Goal: Communication & Community: Ask a question

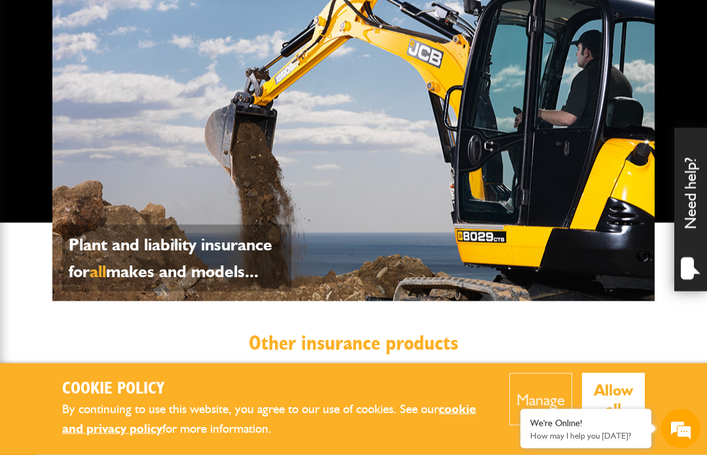
scroll to position [567, 0]
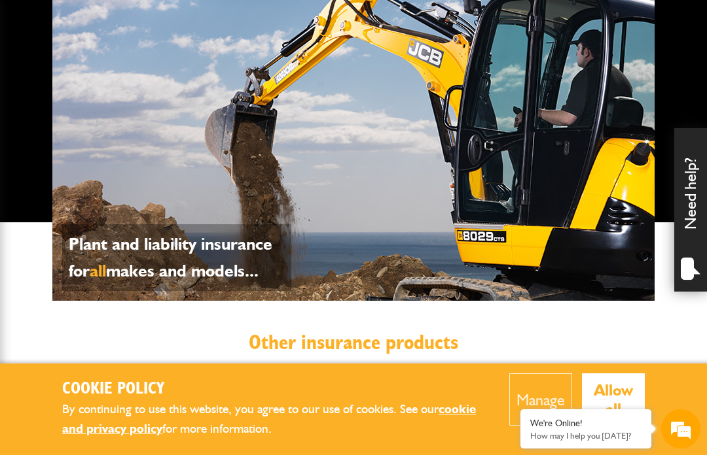
click at [641, 429] on div "We're Online!" at bounding box center [585, 423] width 111 height 11
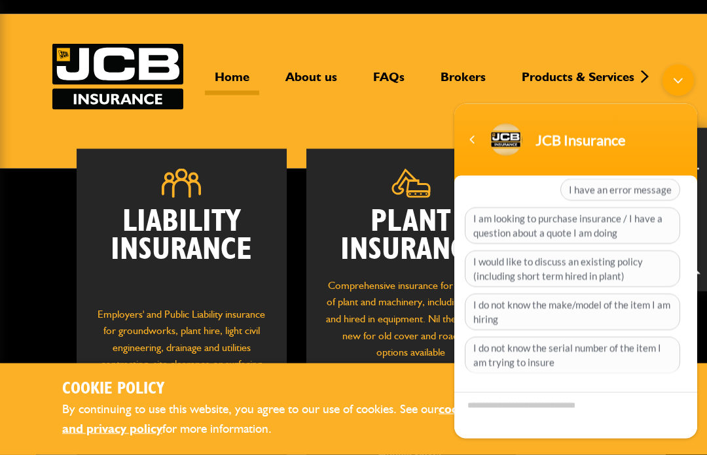
scroll to position [51, 0]
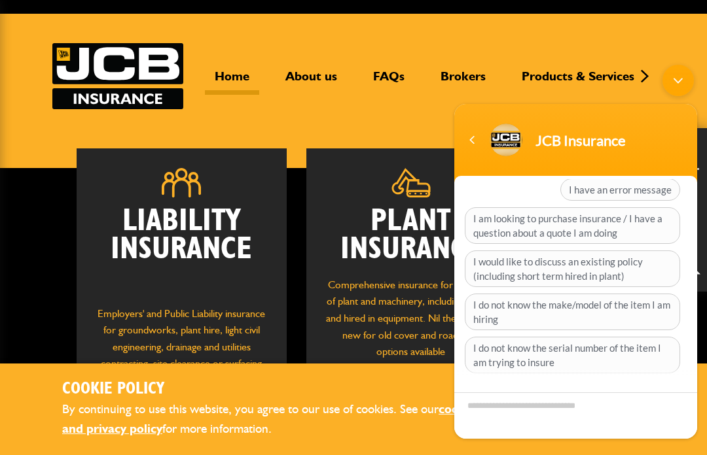
click at [635, 270] on span "I would like to discuss an existing policy (including short term hired in plant)" at bounding box center [572, 269] width 215 height 37
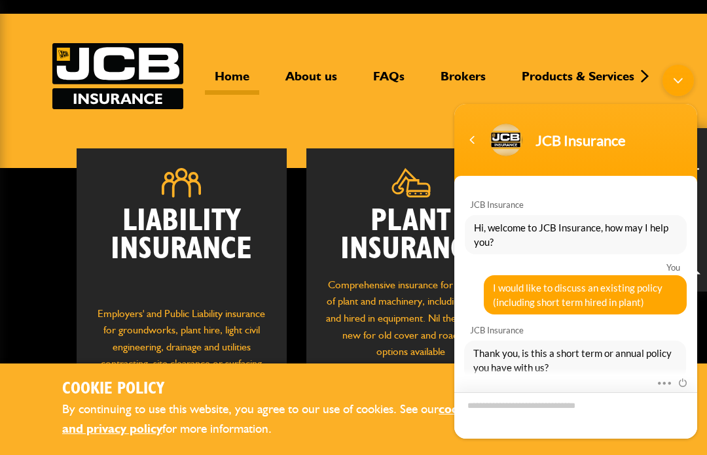
scroll to position [61, 0]
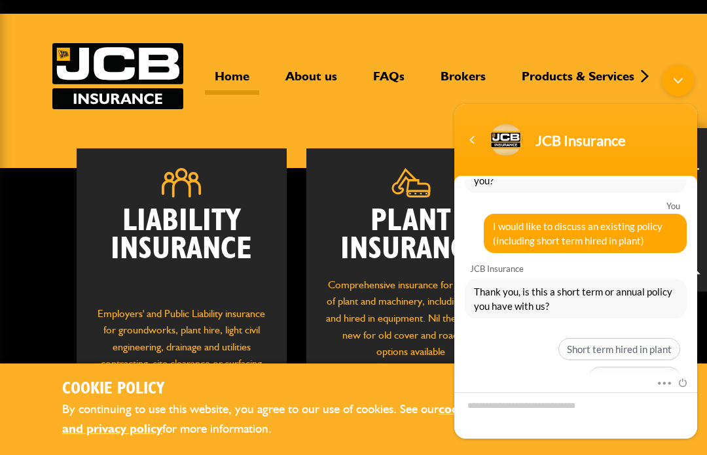
click at [660, 349] on span "Short term hired in plant" at bounding box center [619, 349] width 122 height 22
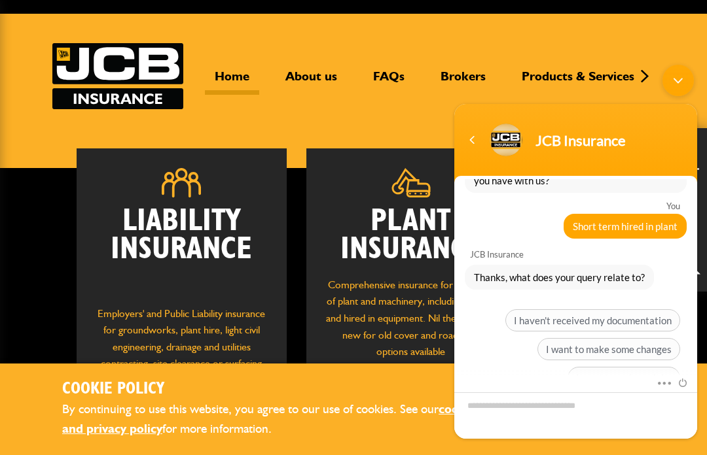
click at [665, 321] on span "I haven't received my documentation" at bounding box center [592, 320] width 175 height 22
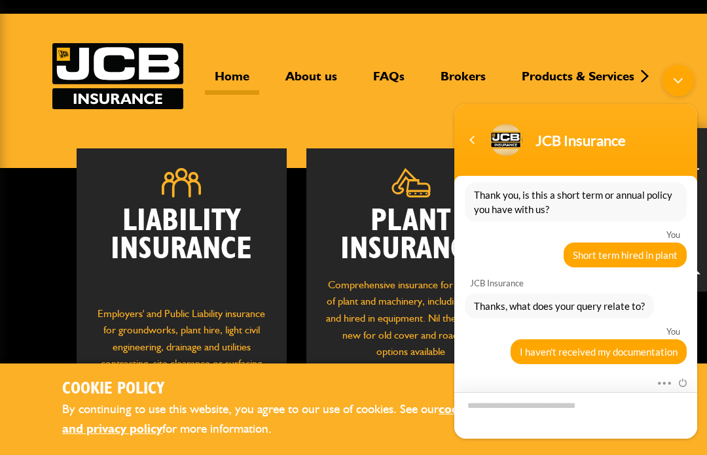
scroll to position [241, 0]
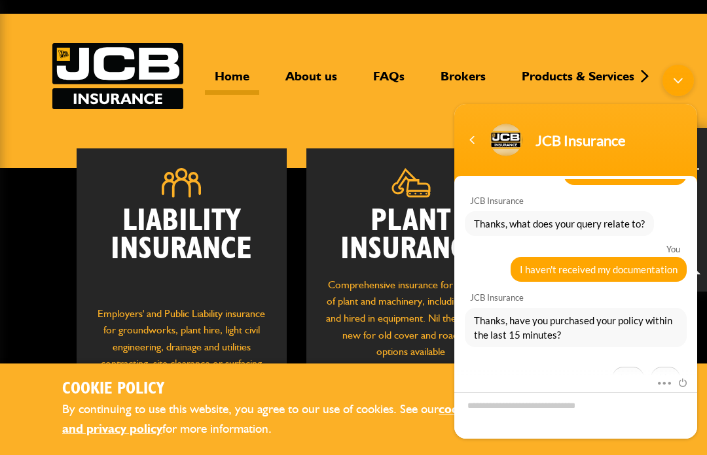
click at [668, 378] on span "No" at bounding box center [664, 378] width 29 height 22
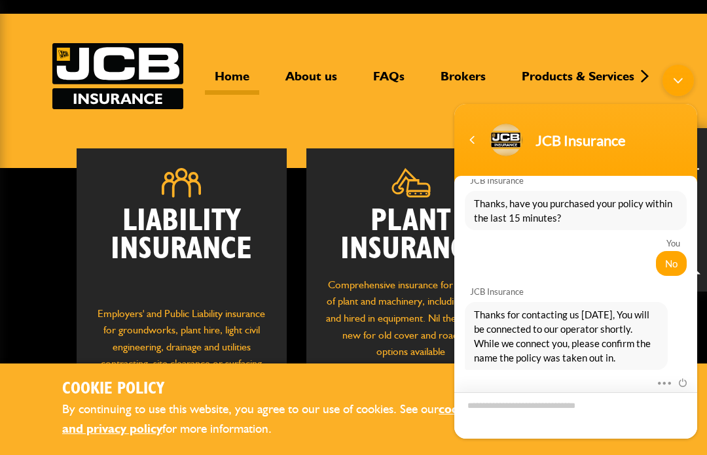
click at [577, 439] on textarea "Type your message and hit 'Enter'" at bounding box center [575, 416] width 243 height 46
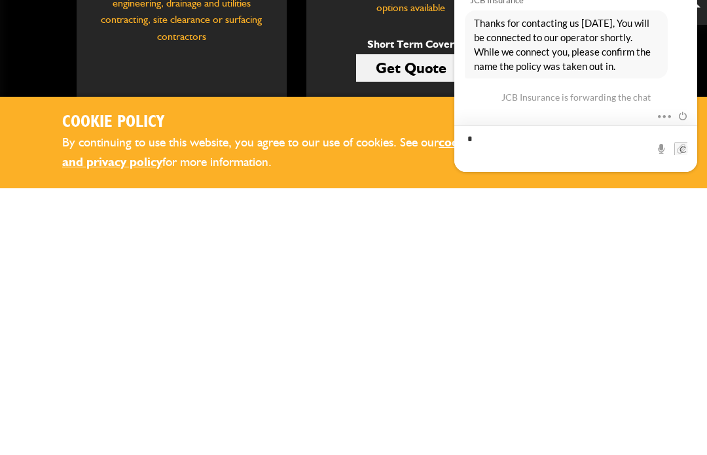
scroll to position [382, 0]
type textarea "**********"
click at [670, 156] on div at bounding box center [674, 149] width 40 height 13
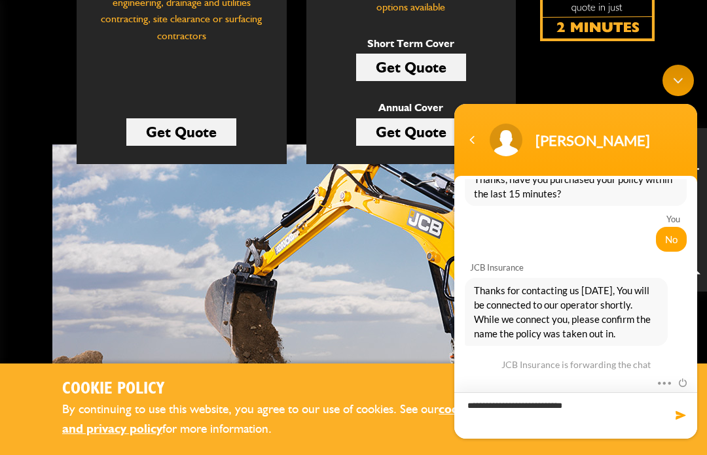
click at [681, 439] on textarea "**********" at bounding box center [575, 416] width 243 height 46
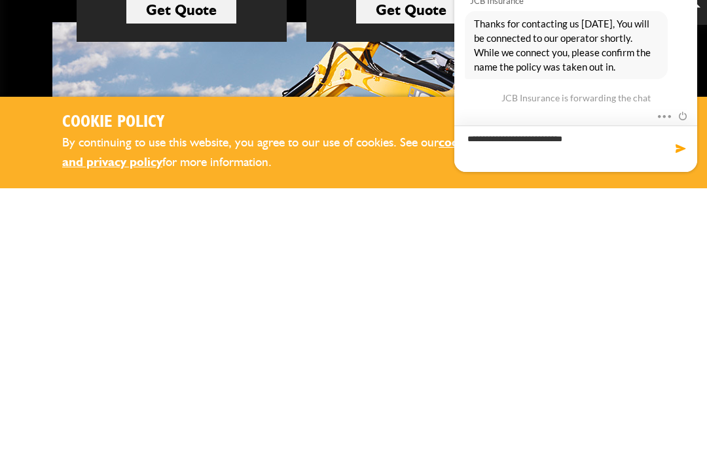
scroll to position [256, 0]
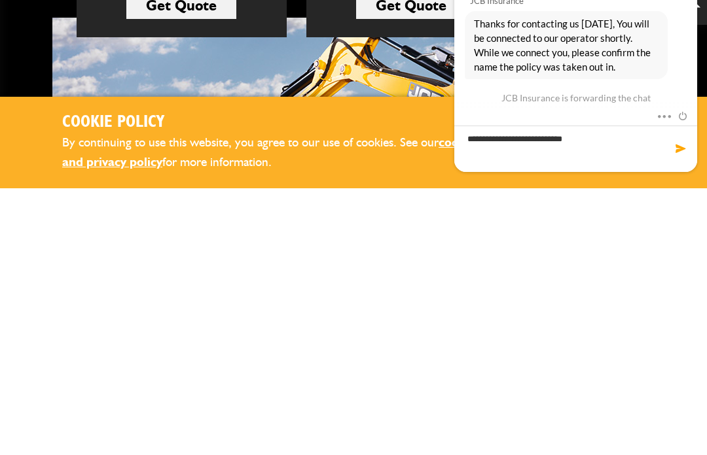
click at [678, 156] on span at bounding box center [680, 149] width 13 height 13
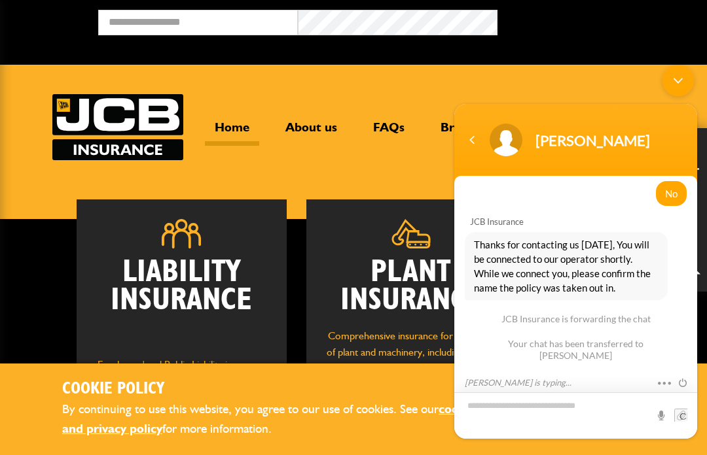
scroll to position [55, 0]
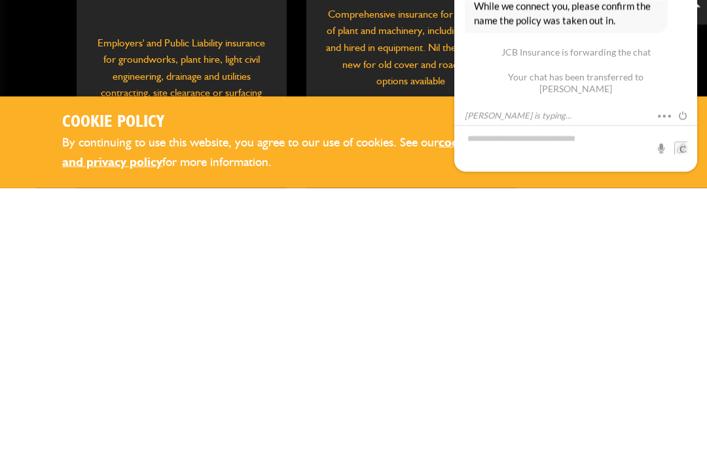
click at [8, 164] on div "Liability Insurance Employers' and Public Liability insurance for groundworks, …" at bounding box center [353, 449] width 707 height 570
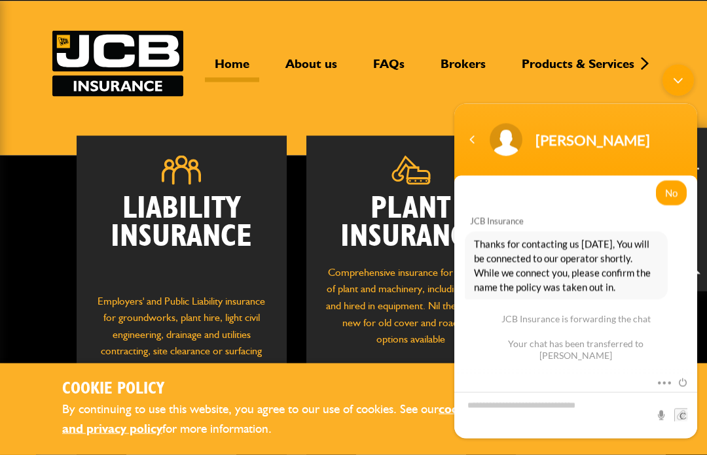
scroll to position [73, 0]
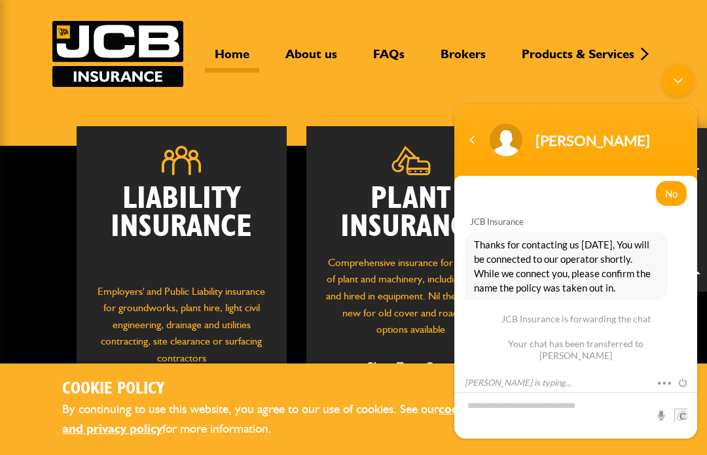
click at [681, 69] on div "Minimize live chat window" at bounding box center [677, 80] width 31 height 31
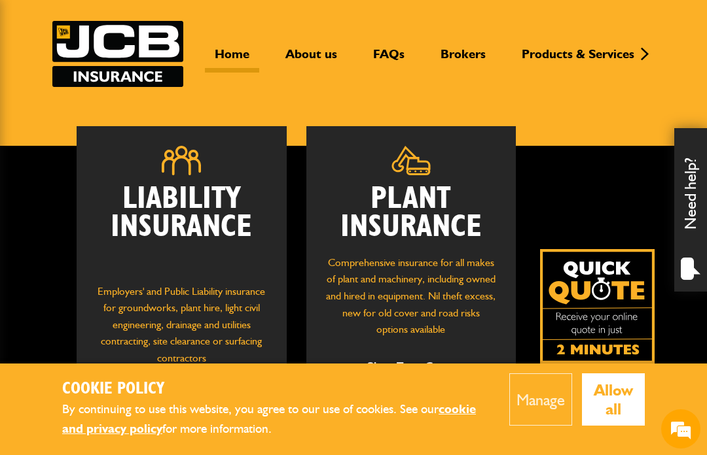
click at [473, 239] on link "Policy Document & Renewal Portal" at bounding box center [492, 228] width 324 height 22
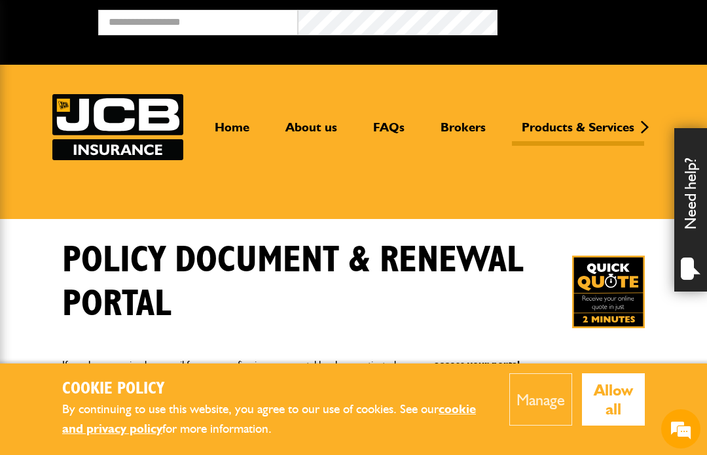
click at [681, 443] on em at bounding box center [680, 429] width 35 height 35
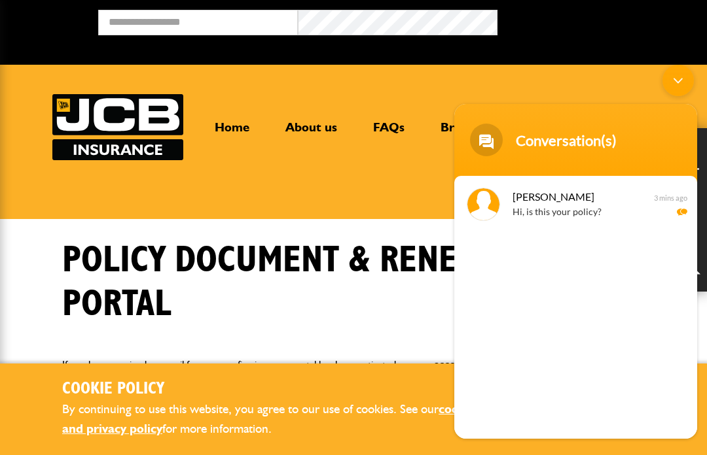
click at [620, 204] on span "[PERSON_NAME]" at bounding box center [574, 197] width 124 height 18
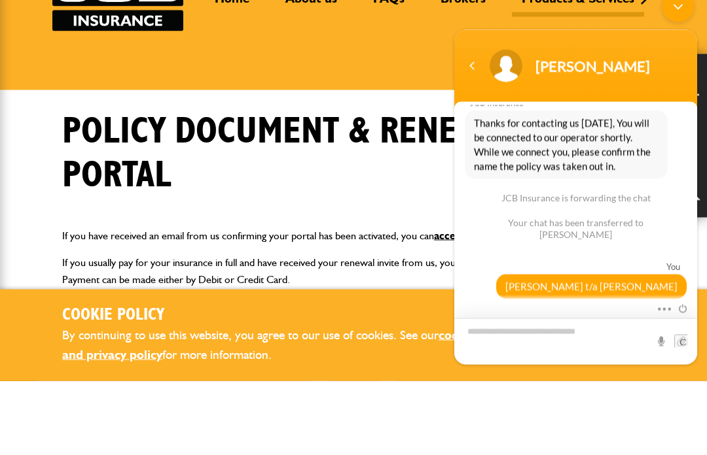
scroll to position [448, 0]
click at [480, 68] on div "Navigation go back" at bounding box center [472, 66] width 20 height 20
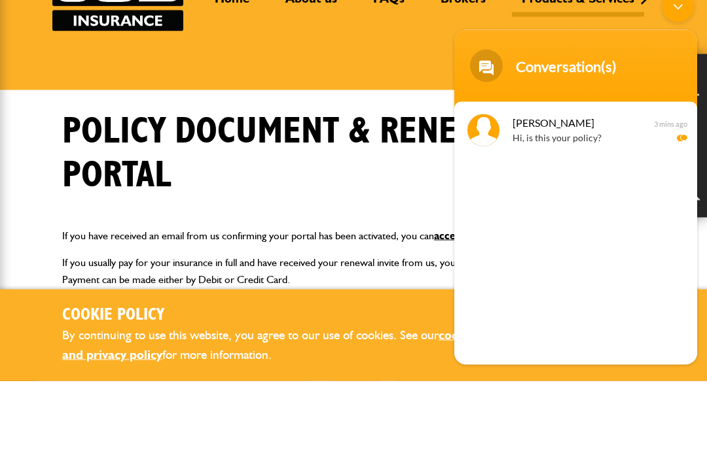
scroll to position [130, 0]
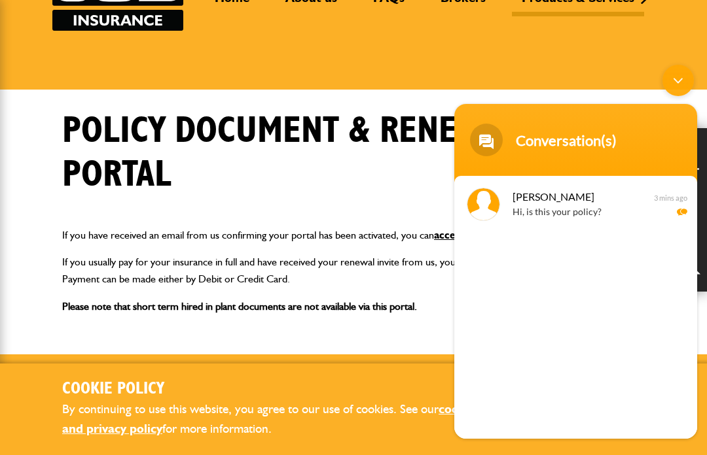
click at [614, 297] on div "[PERSON_NAME], is this your policy? 3 mins ago" at bounding box center [575, 307] width 243 height 263
click at [604, 439] on div "[PERSON_NAME], is this your policy? 3 mins ago" at bounding box center [575, 307] width 243 height 263
click at [574, 209] on p "Hi, is this your policy?" at bounding box center [594, 212] width 165 height 15
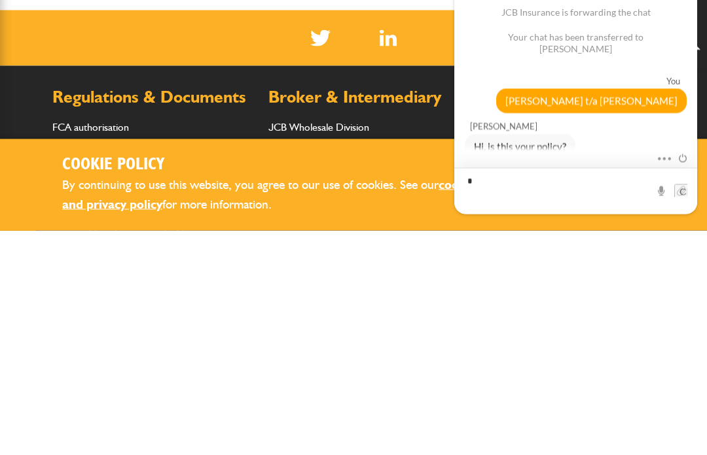
scroll to position [483, 0]
type textarea "***"
click at [674, 198] on span at bounding box center [680, 190] width 13 height 13
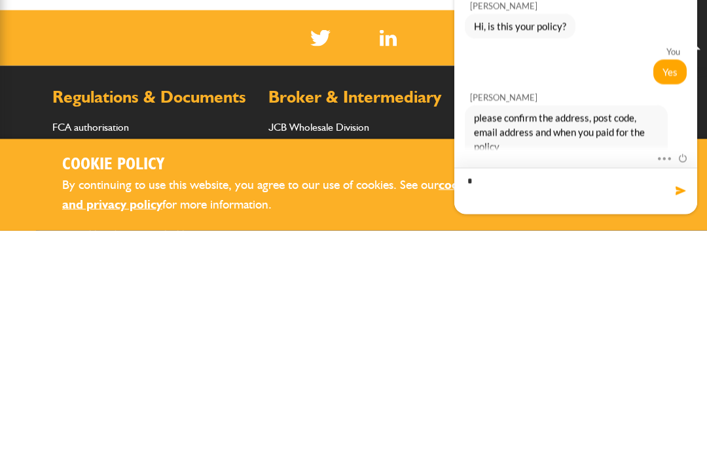
scroll to position [604, 0]
type textarea "**********"
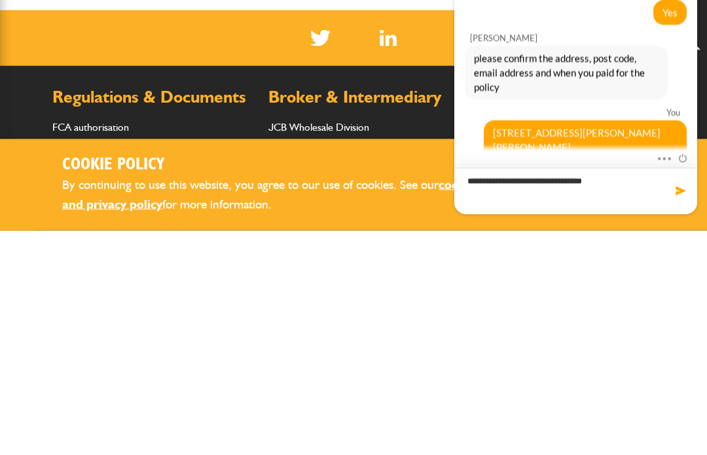
type textarea "**********"
click at [674, 196] on span at bounding box center [680, 190] width 13 height 13
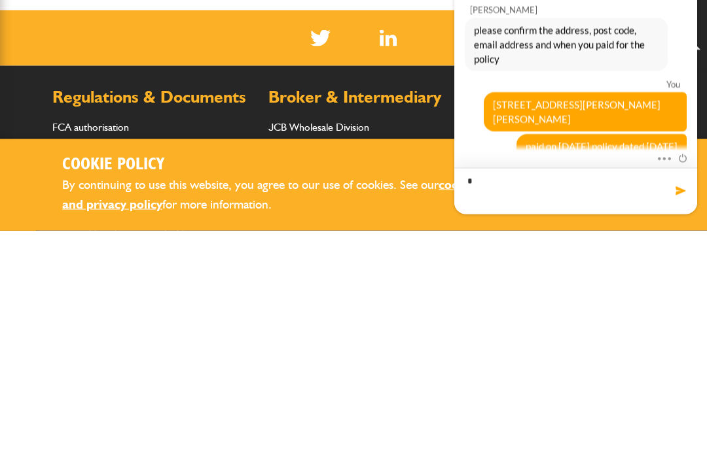
scroll to position [692, 0]
type textarea "**********"
click at [676, 197] on span at bounding box center [680, 190] width 13 height 13
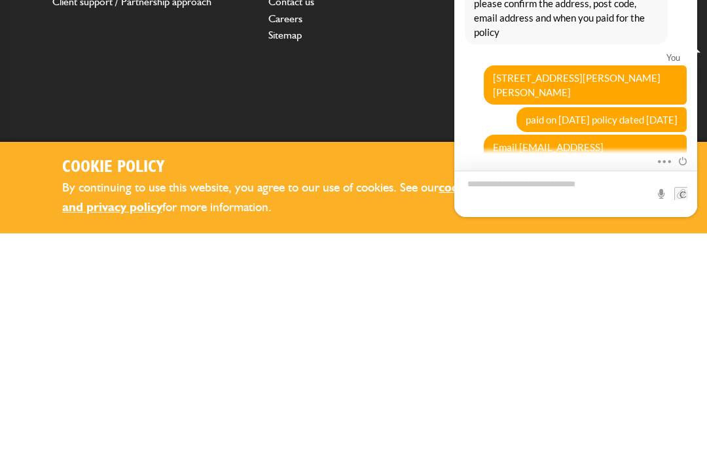
scroll to position [722, 0]
click at [634, 46] on div "You Copper horse farm, [PERSON_NAME][STREET_ADDRESS][PERSON_NAME]" at bounding box center [575, 76] width 243 height 60
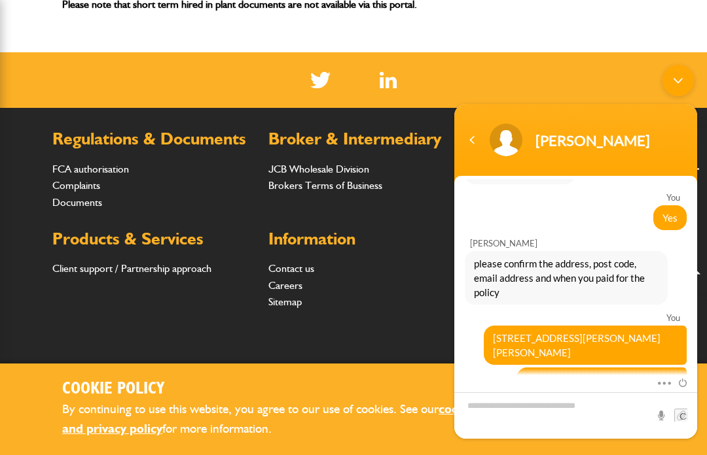
scroll to position [758, 0]
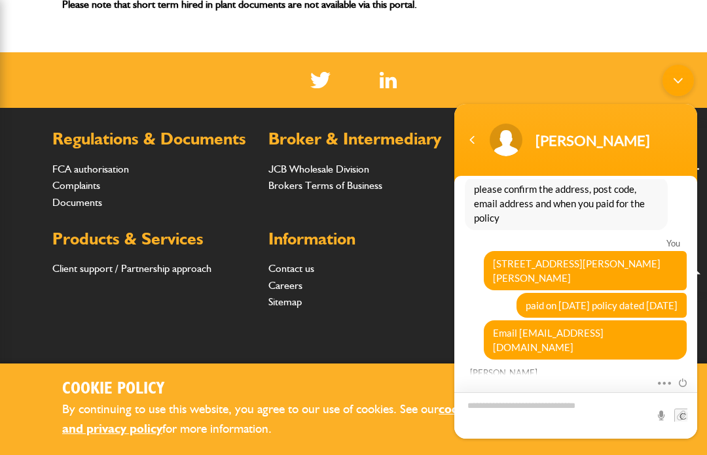
click at [486, 439] on textarea "Type your message and hit 'Enter'" at bounding box center [575, 416] width 243 height 46
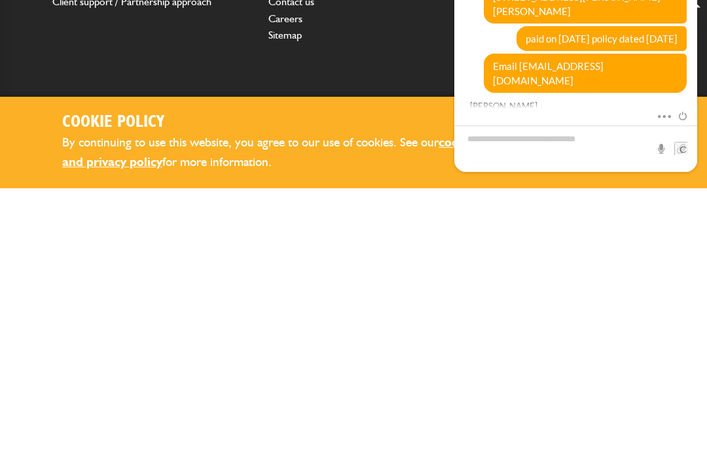
click at [528, 340] on div "JCB Insurance Services Ltd. is Authorised and Regulated by the Financial Conduc…" at bounding box center [573, 409] width 164 height 138
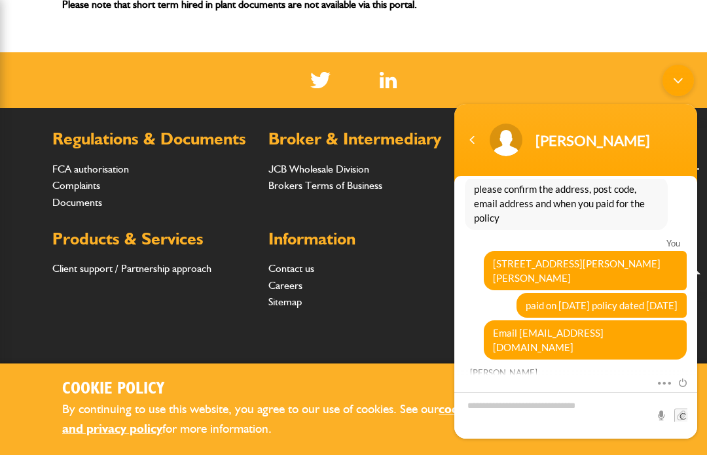
scroll to position [758, 0]
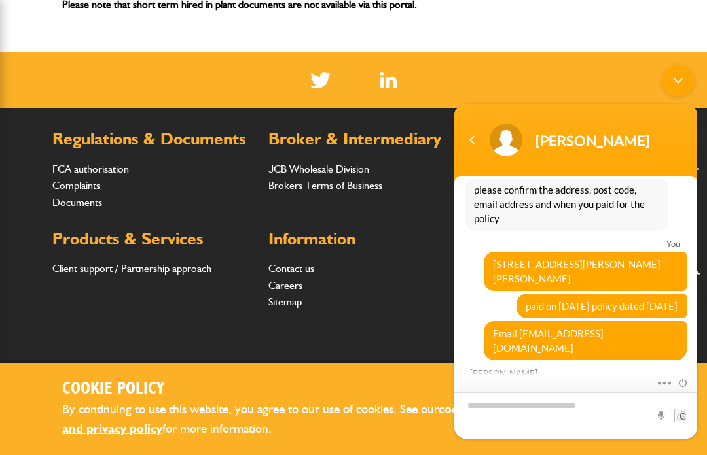
click at [510, 439] on textarea "Type your message and hit 'Enter'" at bounding box center [575, 416] width 243 height 46
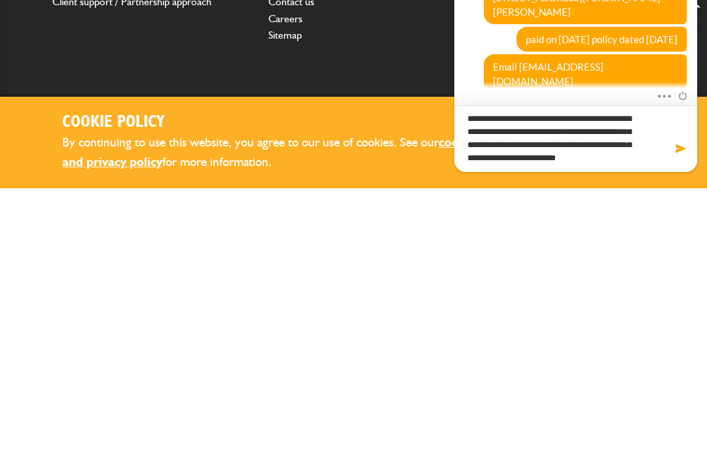
scroll to position [0, 0]
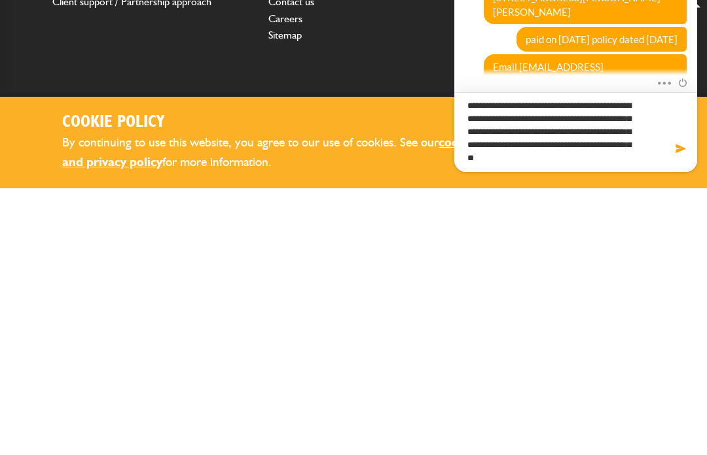
type textarea "**********"
click at [675, 196] on footer "Regulations & Documents FCA authorisation Complaints Documents Broker & Interme…" at bounding box center [353, 308] width 707 height 400
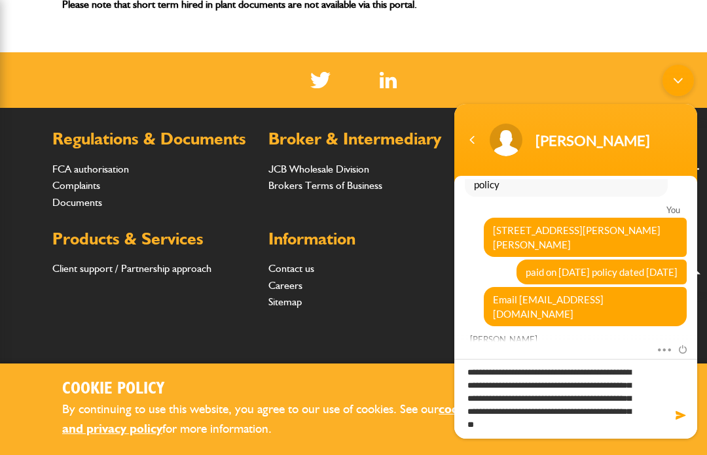
click at [677, 422] on span at bounding box center [680, 415] width 13 height 13
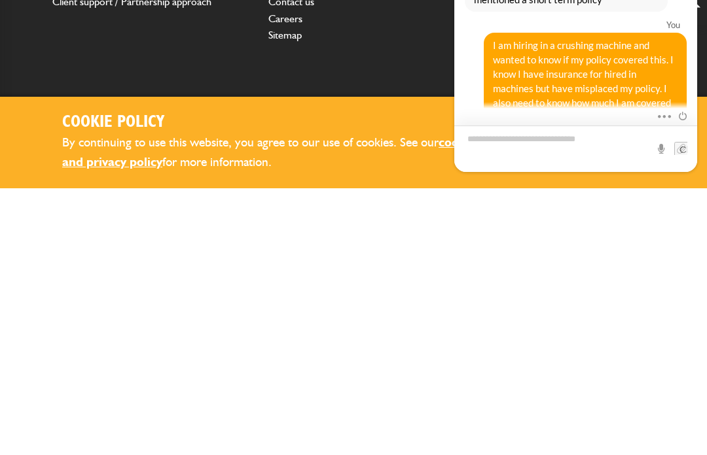
scroll to position [1003, 0]
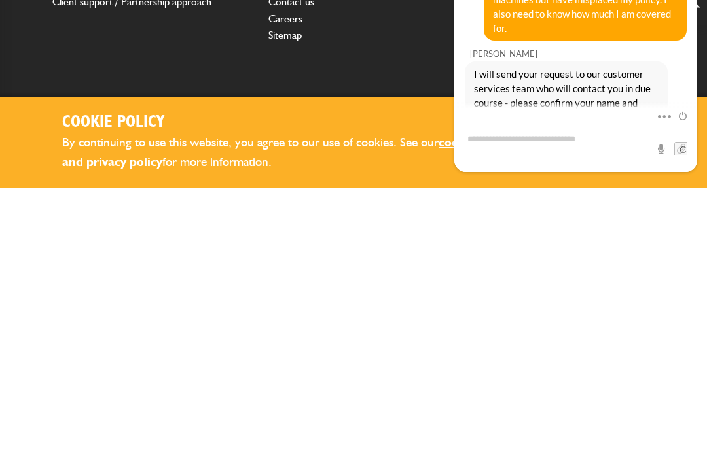
click at [489, 340] on div "Registered Office: [STREET_ADDRESS]. Registered No 1819946 [GEOGRAPHIC_DATA]. J…" at bounding box center [353, 409] width 602 height 138
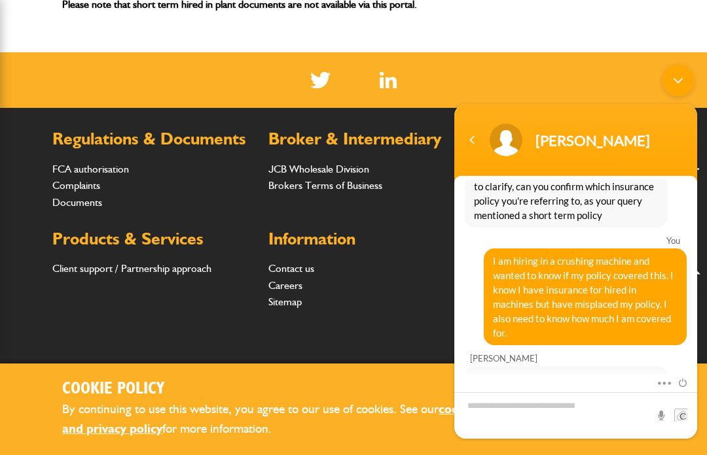
scroll to position [965, 0]
click at [508, 439] on textarea "Type your message and hit 'Enter'" at bounding box center [575, 416] width 243 height 46
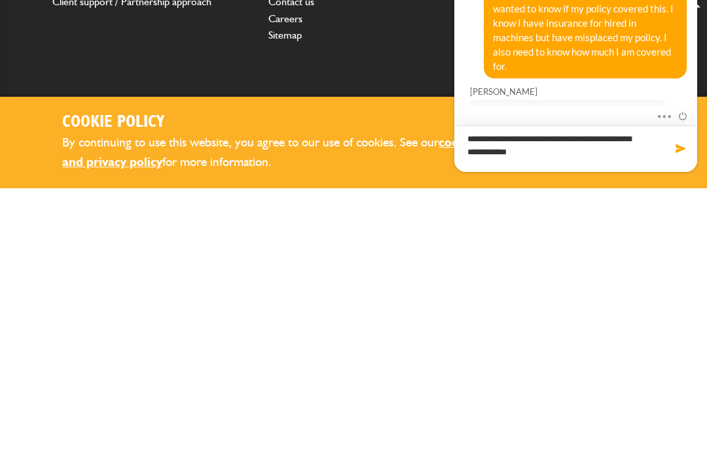
type textarea "**********"
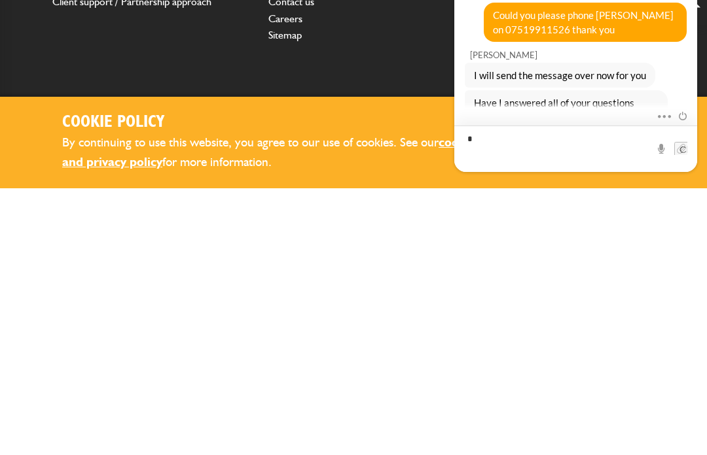
scroll to position [1150, 0]
type textarea "**********"
click at [676, 193] on footer "Regulations & Documents FCA authorisation Complaints Documents Broker & Interme…" at bounding box center [353, 308] width 707 height 400
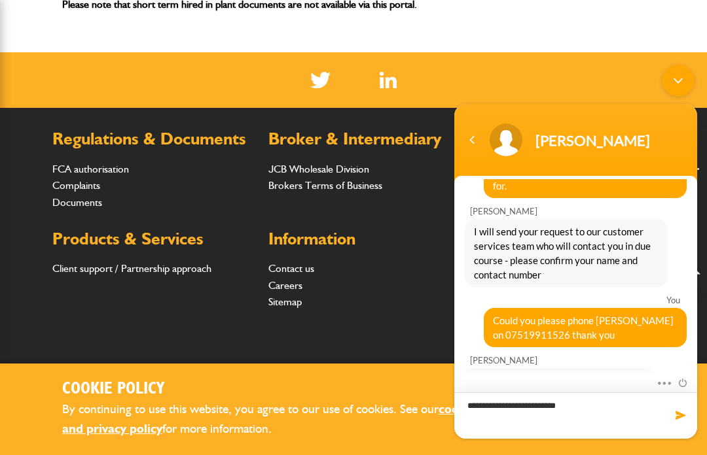
click at [666, 439] on textarea "**********" at bounding box center [575, 416] width 243 height 46
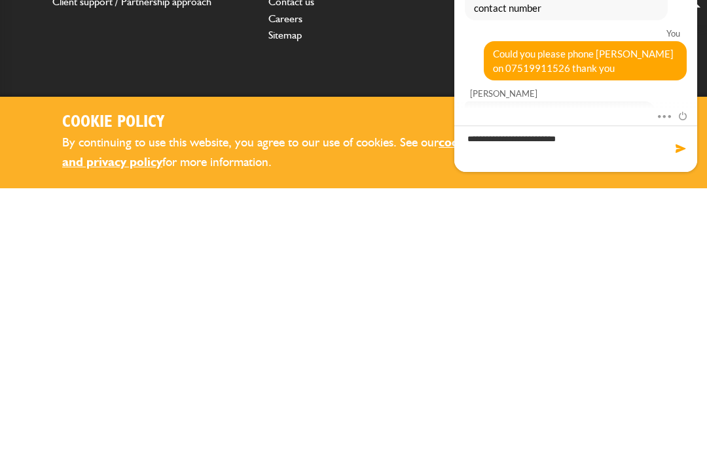
click at [682, 198] on footer "Regulations & Documents FCA authorisation Complaints Documents Broker & Interme…" at bounding box center [353, 308] width 707 height 400
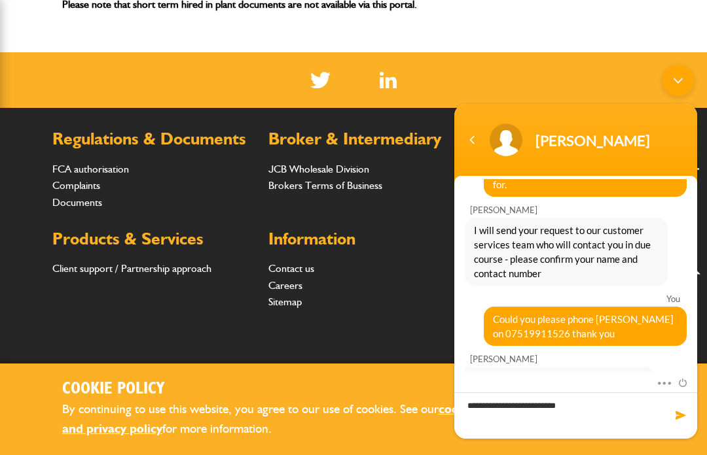
scroll to position [1113, 0]
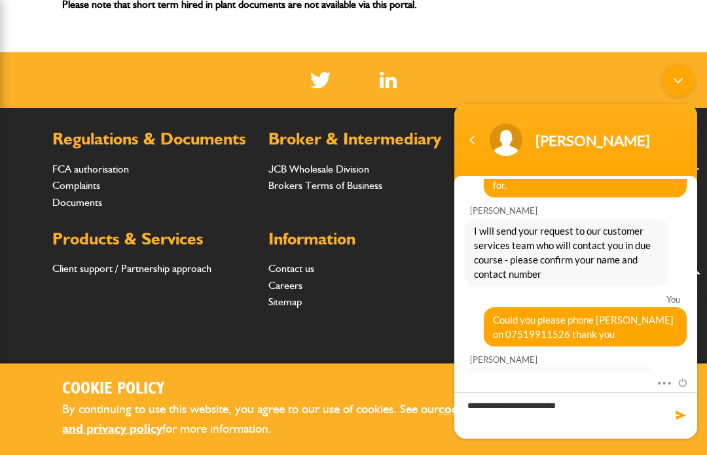
click at [676, 422] on span at bounding box center [680, 415] width 13 height 13
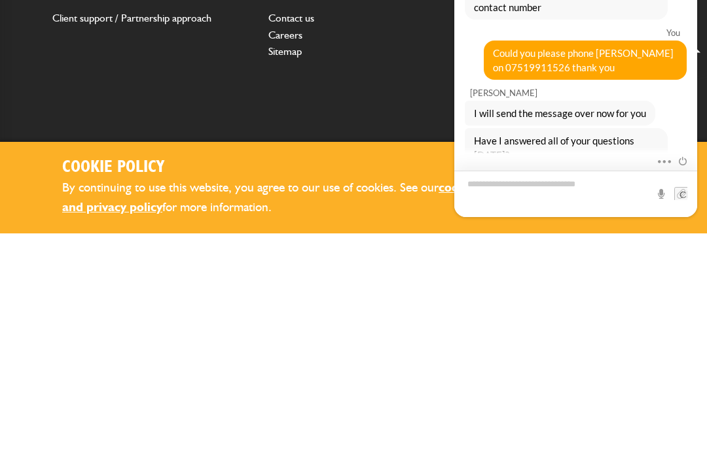
scroll to position [477, 0]
click at [148, 295] on div "Registered Office: [STREET_ADDRESS]. Registered No 1819946 [GEOGRAPHIC_DATA]. J…" at bounding box center [353, 364] width 602 height 138
